Goal: Transaction & Acquisition: Purchase product/service

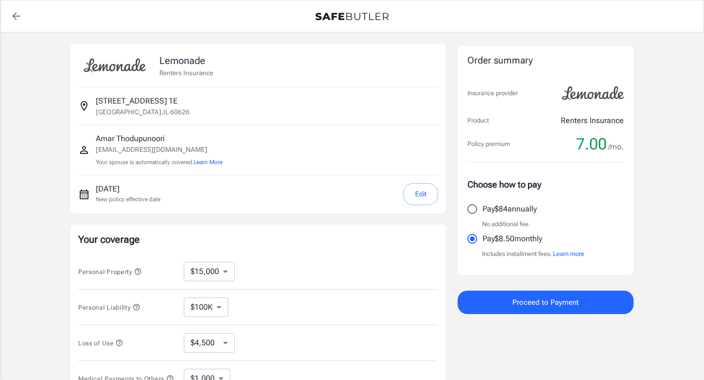
select select "15000"
select select "500"
click at [475, 212] on input "Pay $84 annually" at bounding box center [472, 209] width 21 height 21
radio input "true"
click at [430, 197] on button "Edit" at bounding box center [420, 194] width 35 height 22
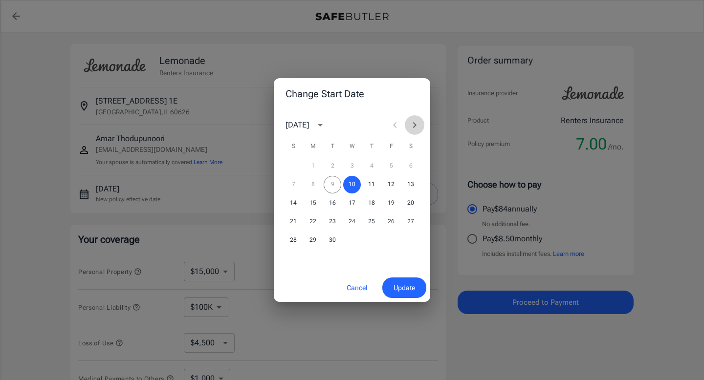
click at [412, 121] on icon "Next month" at bounding box center [415, 125] width 12 height 12
click at [391, 166] on button "3" at bounding box center [391, 166] width 18 height 18
click at [408, 289] on span "Update" at bounding box center [405, 288] width 22 height 12
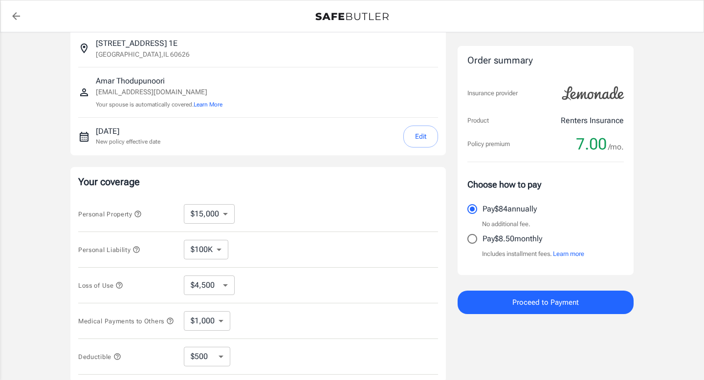
scroll to position [56, 0]
click at [668, 88] on div "Lemonade Renters Insurance [STREET_ADDRESS][GEOGRAPHIC_DATA][PERSON_NAME] [EMAI…" at bounding box center [352, 236] width 704 height 520
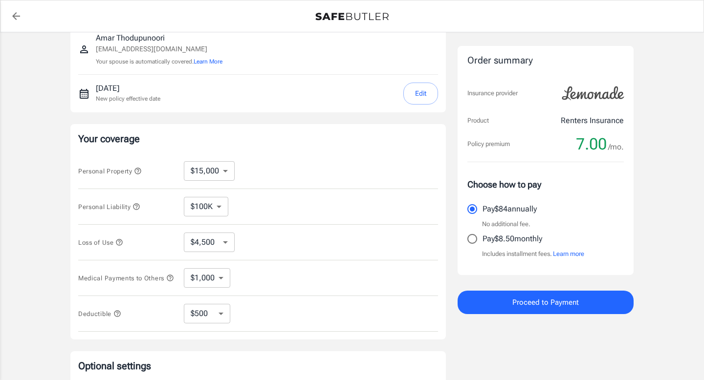
scroll to position [102, 0]
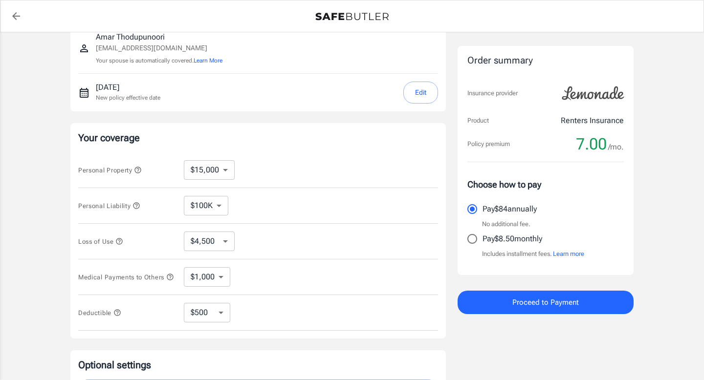
click at [228, 241] on select "$4,500 $7,500 $13,500 $22,500 $34,500 $55,500 $85,500 $130K $200K" at bounding box center [209, 242] width 51 height 20
click at [184, 232] on select "$4,500 $7,500 $13,500 $22,500 $34,500 $55,500 $85,500 $130K $200K" at bounding box center [209, 242] width 51 height 20
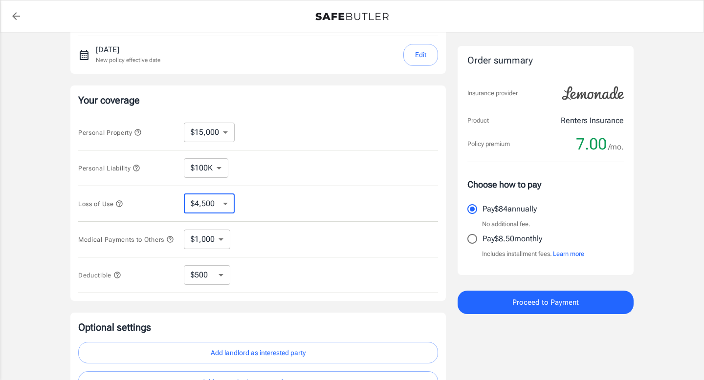
scroll to position [143, 0]
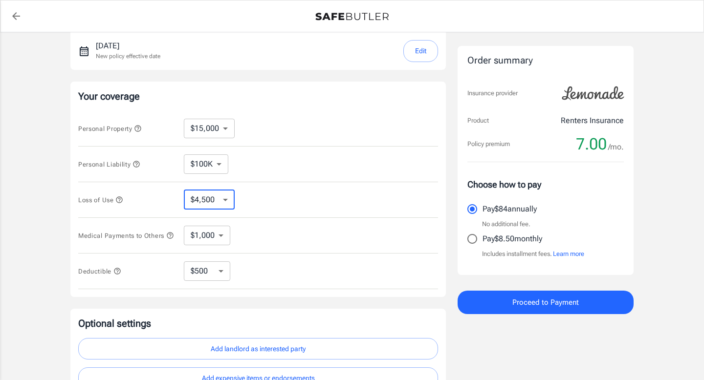
click at [223, 275] on select "$250 $500 $1,000 $2,500" at bounding box center [207, 272] width 46 height 20
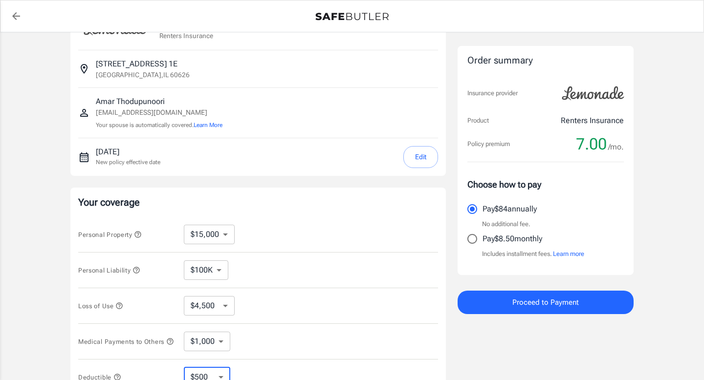
scroll to position [0, 0]
